Goal: Task Accomplishment & Management: Complete application form

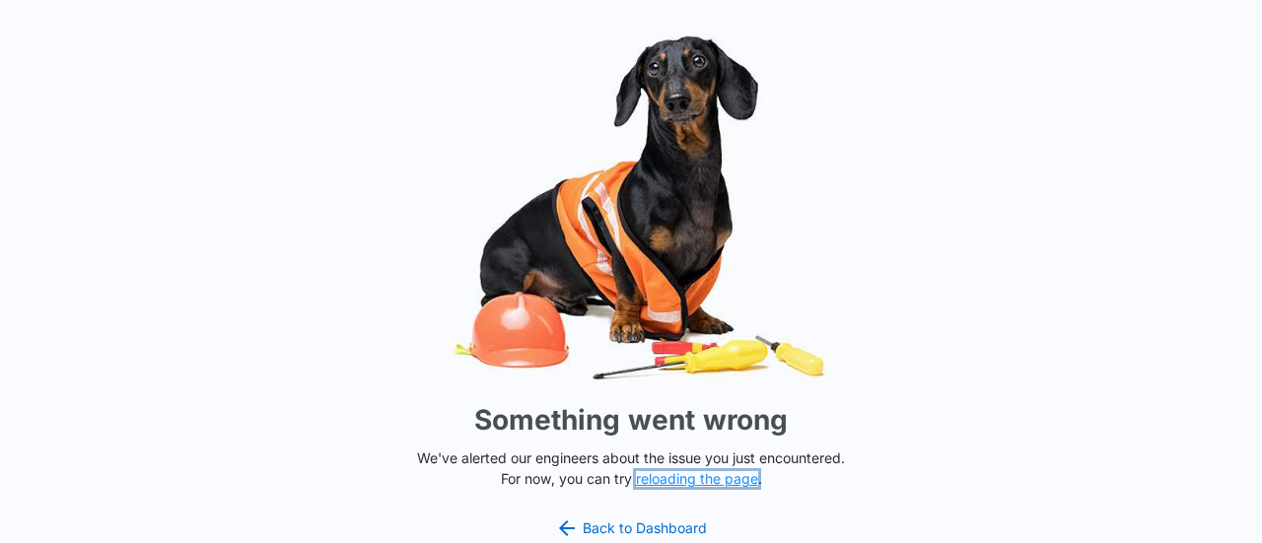
drag, startPoint x: 0, startPoint y: 0, endPoint x: 675, endPoint y: 480, distance: 828.1
click at [675, 480] on button "reloading the page" at bounding box center [697, 479] width 122 height 16
